Goal: Entertainment & Leisure: Consume media (video, audio)

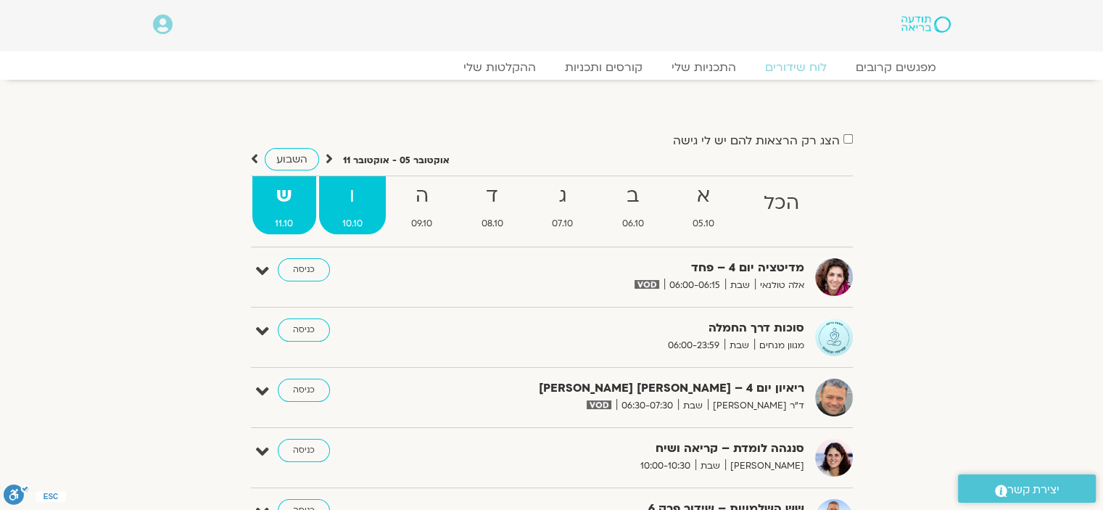
click at [357, 194] on strong "ו" at bounding box center [352, 196] width 67 height 33
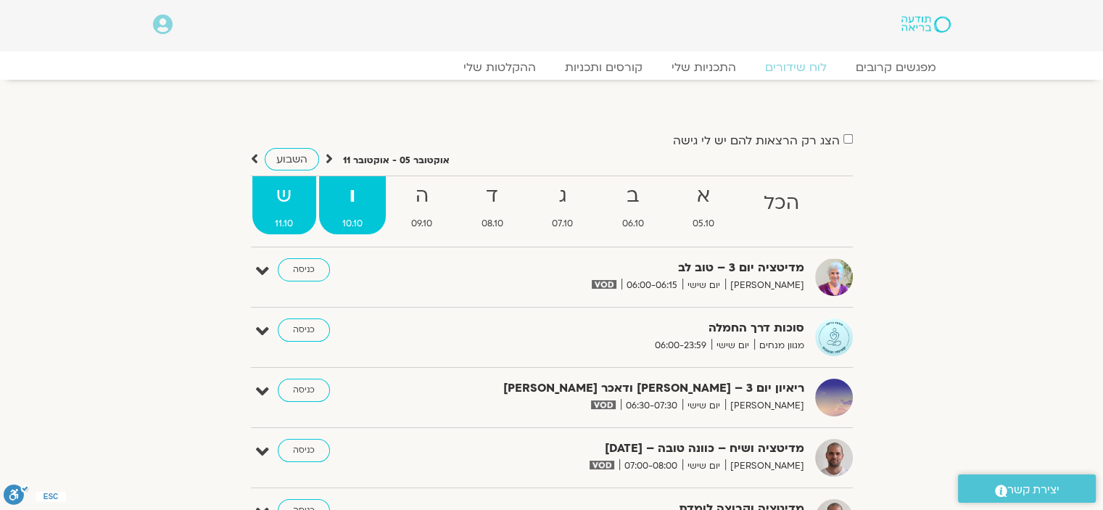
click at [274, 191] on strong "ש" at bounding box center [284, 196] width 65 height 33
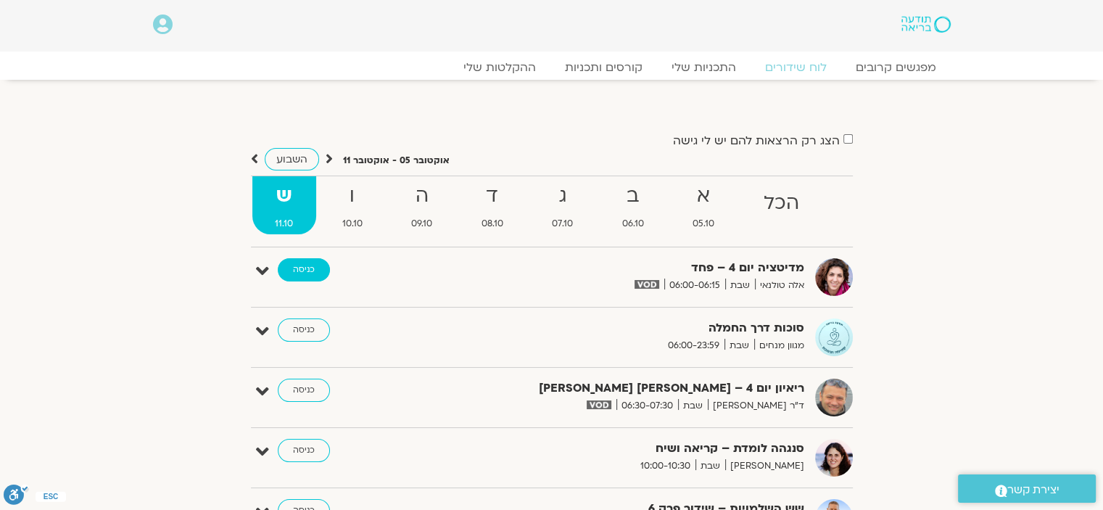
click at [316, 275] on link "כניסה" at bounding box center [304, 269] width 52 height 23
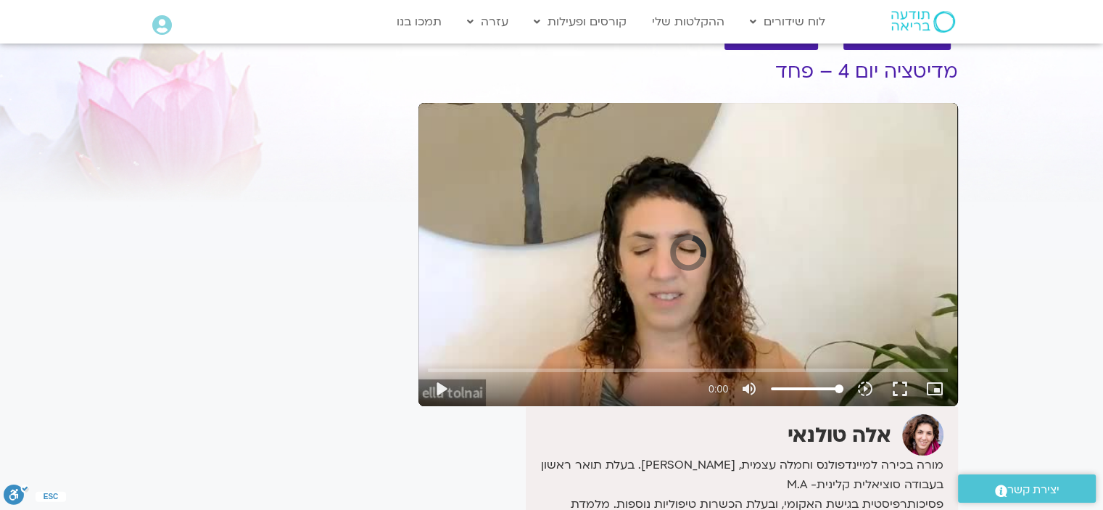
scroll to position [145, 0]
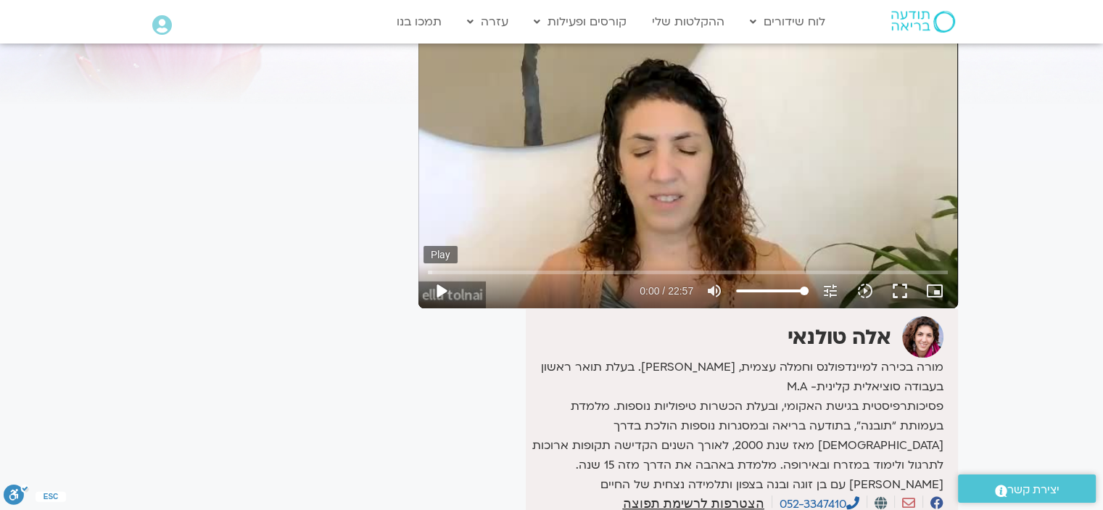
click at [442, 288] on button "play_arrow" at bounding box center [440, 290] width 35 height 35
click at [441, 286] on button "pause" at bounding box center [440, 290] width 35 height 35
type input "1294.268078"
